Goal: Transaction & Acquisition: Book appointment/travel/reservation

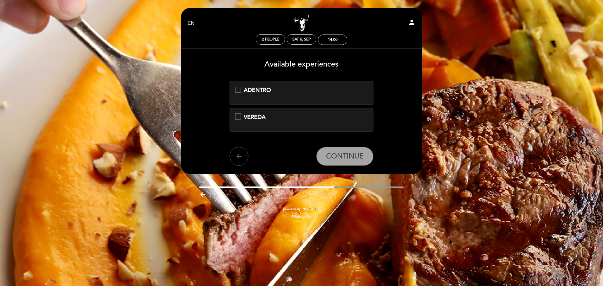
click at [240, 90] on div "ADENTRO" at bounding box center [301, 90] width 133 height 8
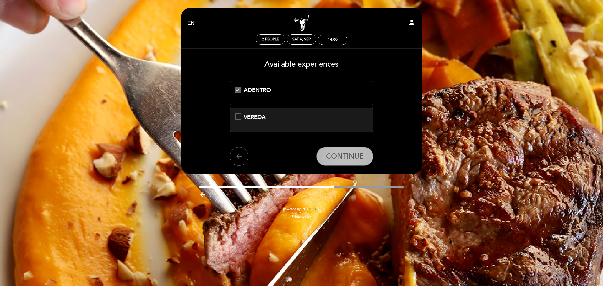
click at [363, 162] on button "CONTINUE" at bounding box center [344, 156] width 57 height 19
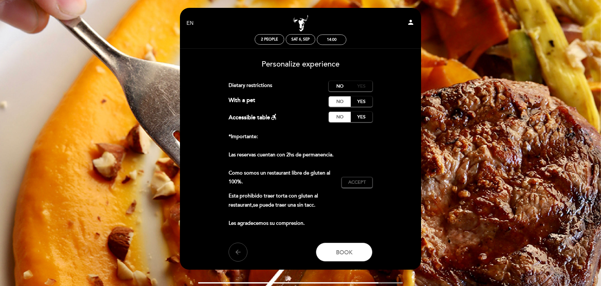
click at [358, 87] on label "Yes" at bounding box center [361, 86] width 22 height 10
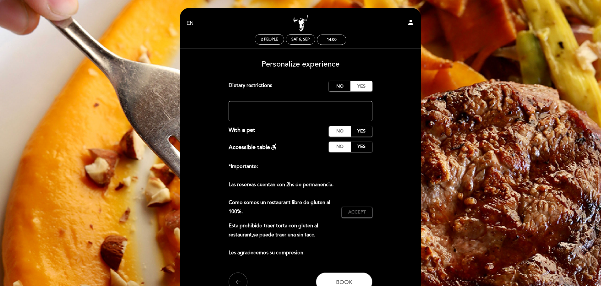
click at [340, 109] on textarea at bounding box center [301, 111] width 144 height 20
click at [343, 89] on label "No" at bounding box center [340, 86] width 22 height 10
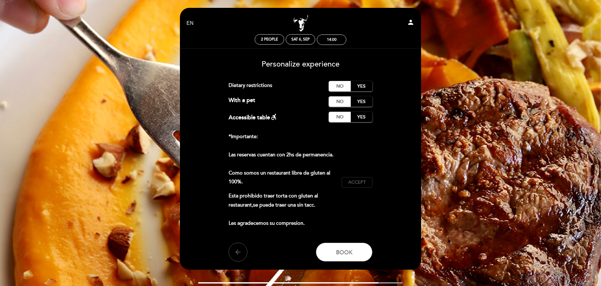
click at [358, 183] on span "Accept" at bounding box center [357, 182] width 18 height 7
click at [343, 255] on span "Book" at bounding box center [344, 252] width 17 height 7
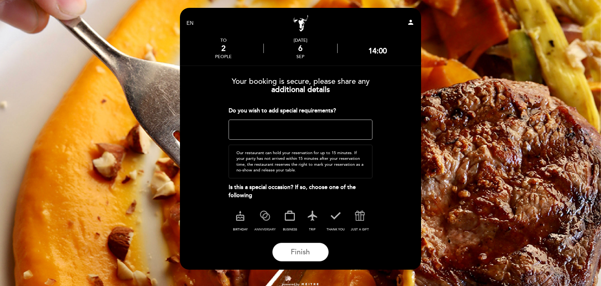
click at [267, 217] on icon at bounding box center [265, 216] width 16 height 16
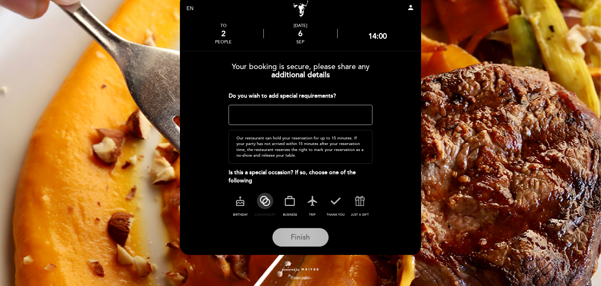
click at [311, 244] on button "Finish" at bounding box center [300, 237] width 57 height 19
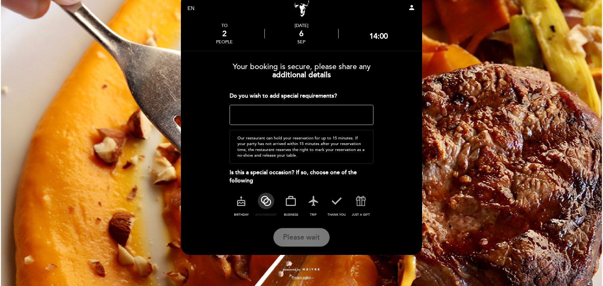
scroll to position [0, 0]
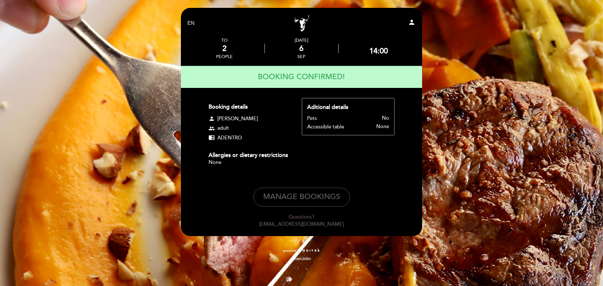
click at [300, 26] on link "Campobravo - [GEOGRAPHIC_DATA]" at bounding box center [301, 23] width 78 height 17
